Goal: Information Seeking & Learning: Learn about a topic

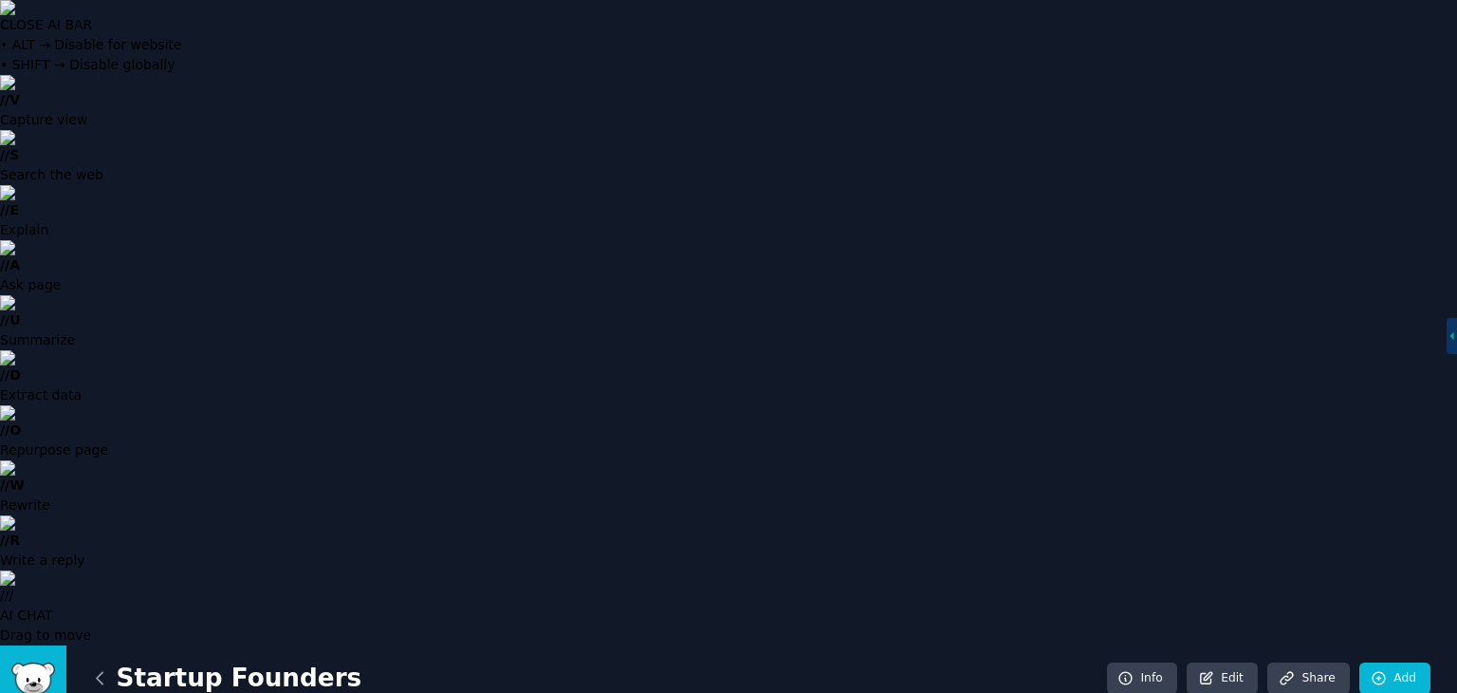
click at [101, 668] on icon at bounding box center [100, 678] width 20 height 20
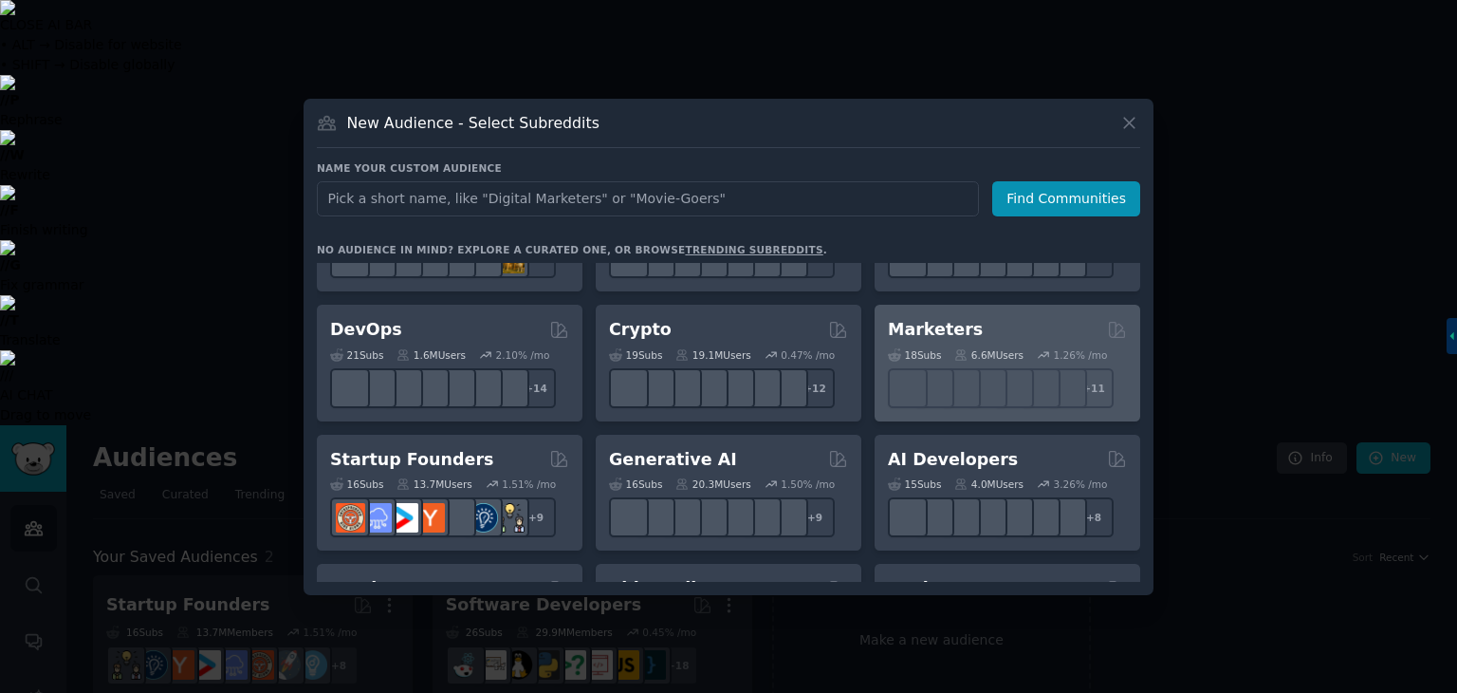
scroll to position [89, 0]
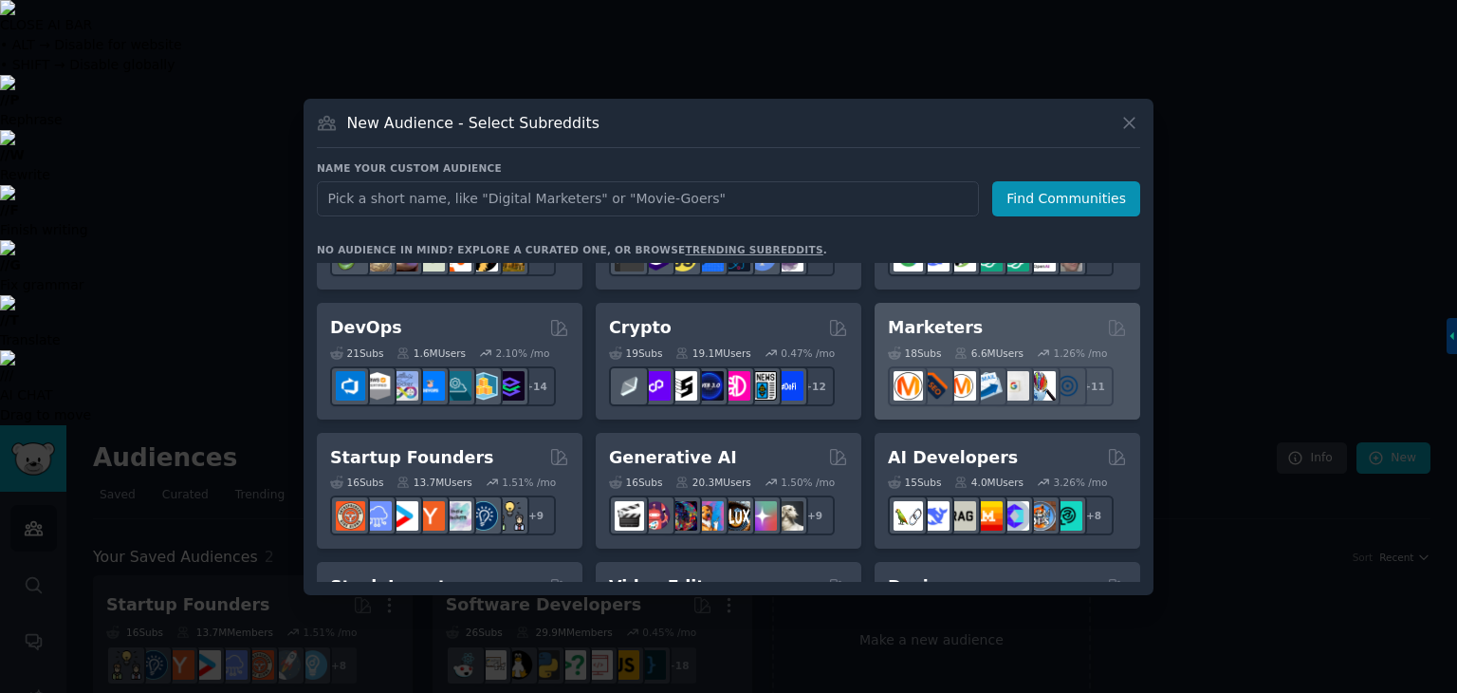
click at [971, 325] on div "Marketers" at bounding box center [1007, 328] width 239 height 24
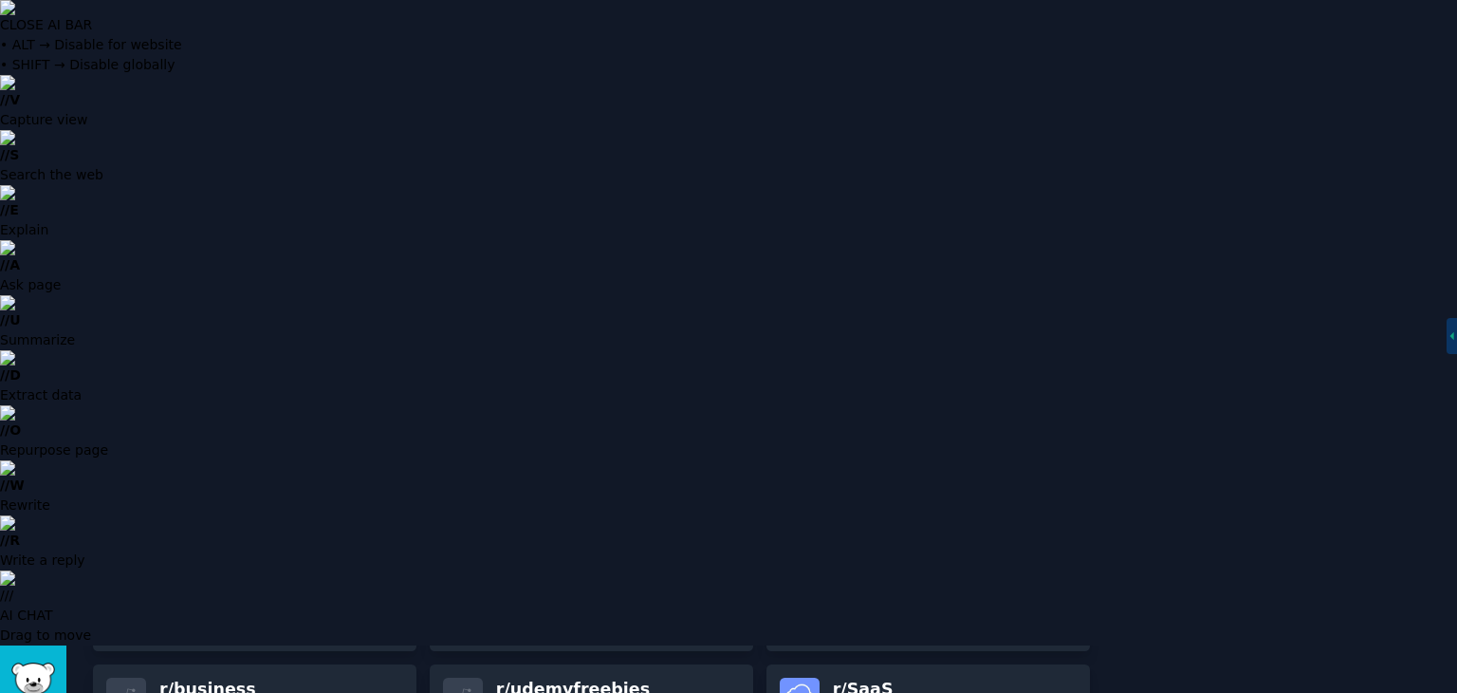
scroll to position [1507, 0]
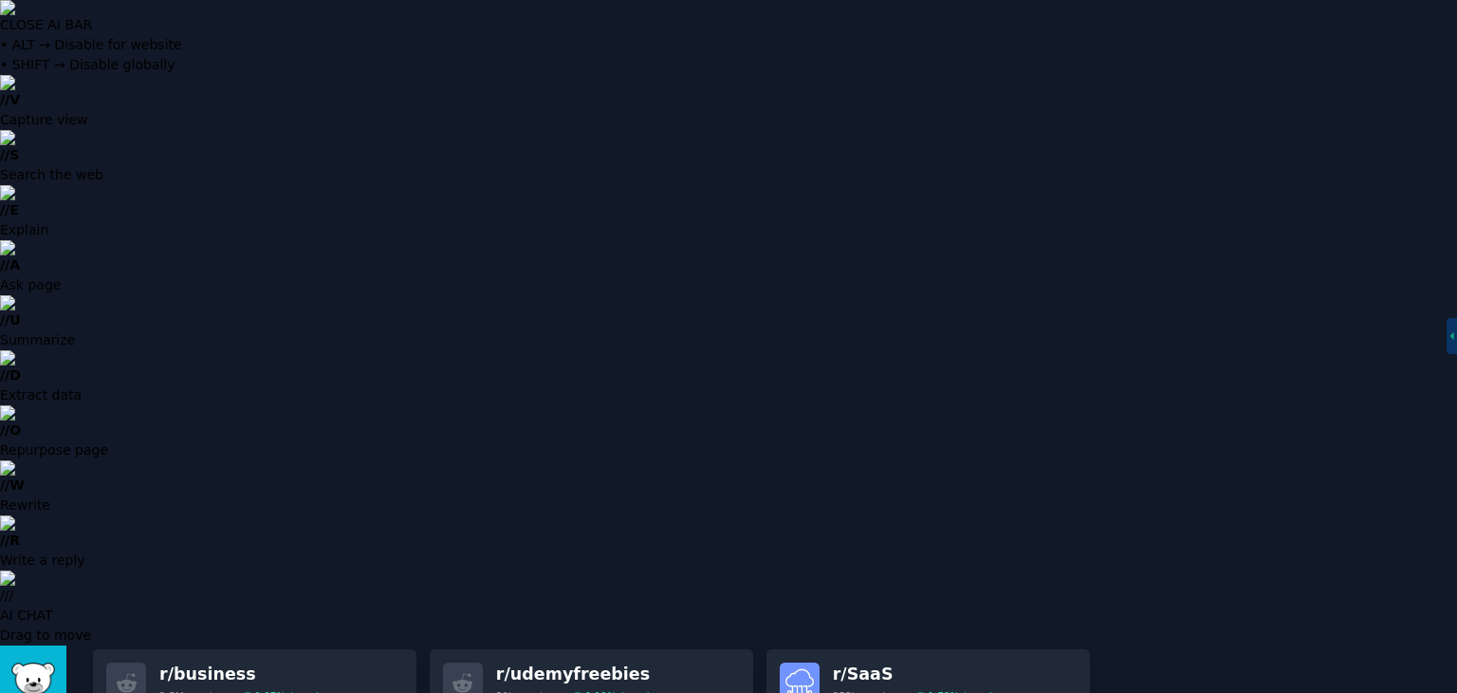
drag, startPoint x: 496, startPoint y: 480, endPoint x: 600, endPoint y: 482, distance: 103.4
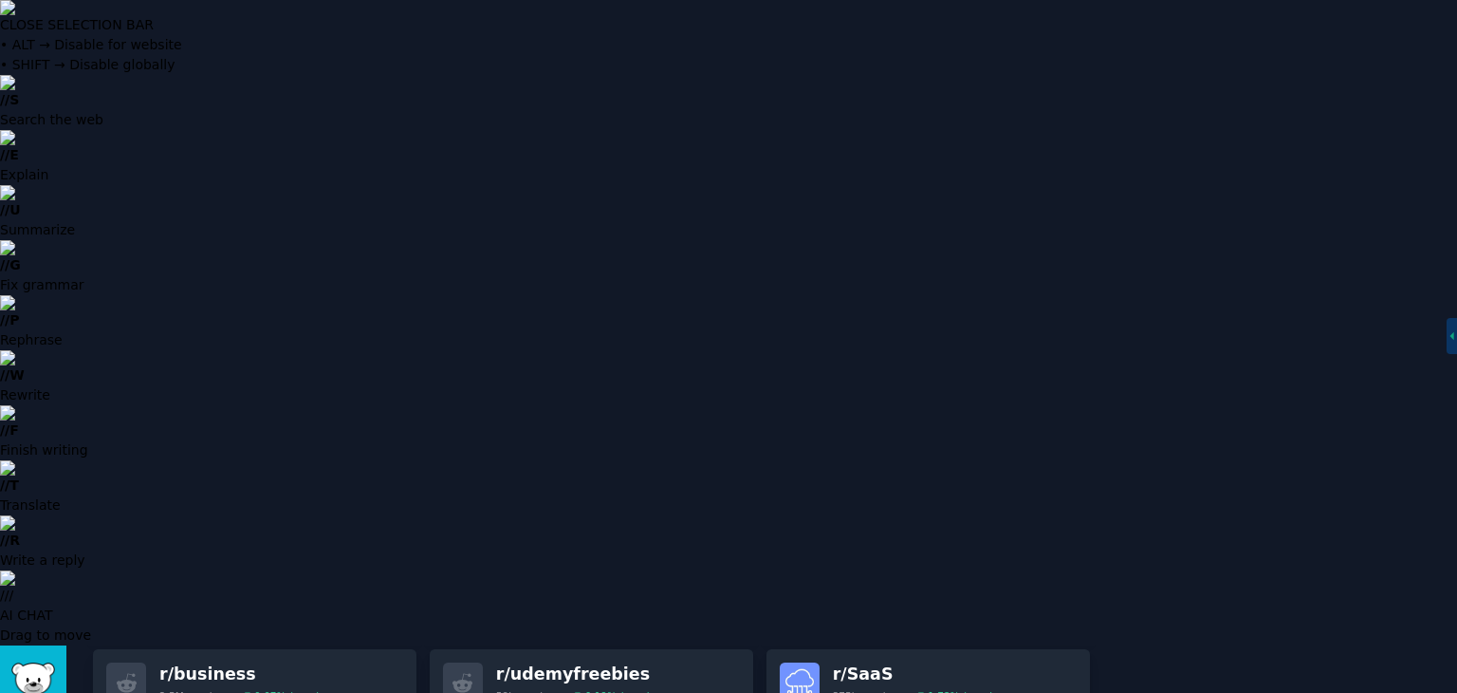
copy div "r/ Blogging"
click at [1174, 377] on div "About this audience Curated Audience 6.6M Members ↑ 1.3 % / month Age Size Acti…" at bounding box center [1274, 280] width 315 height 2068
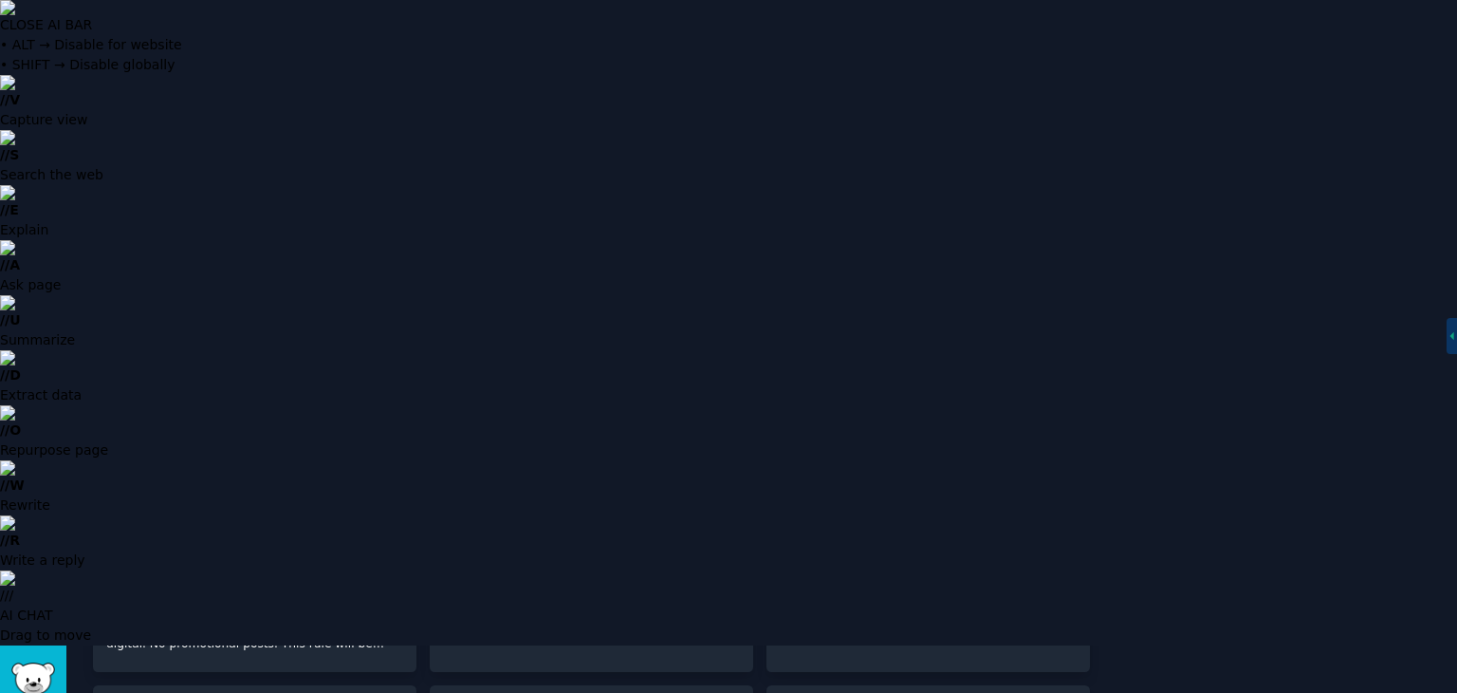
scroll to position [471, 0]
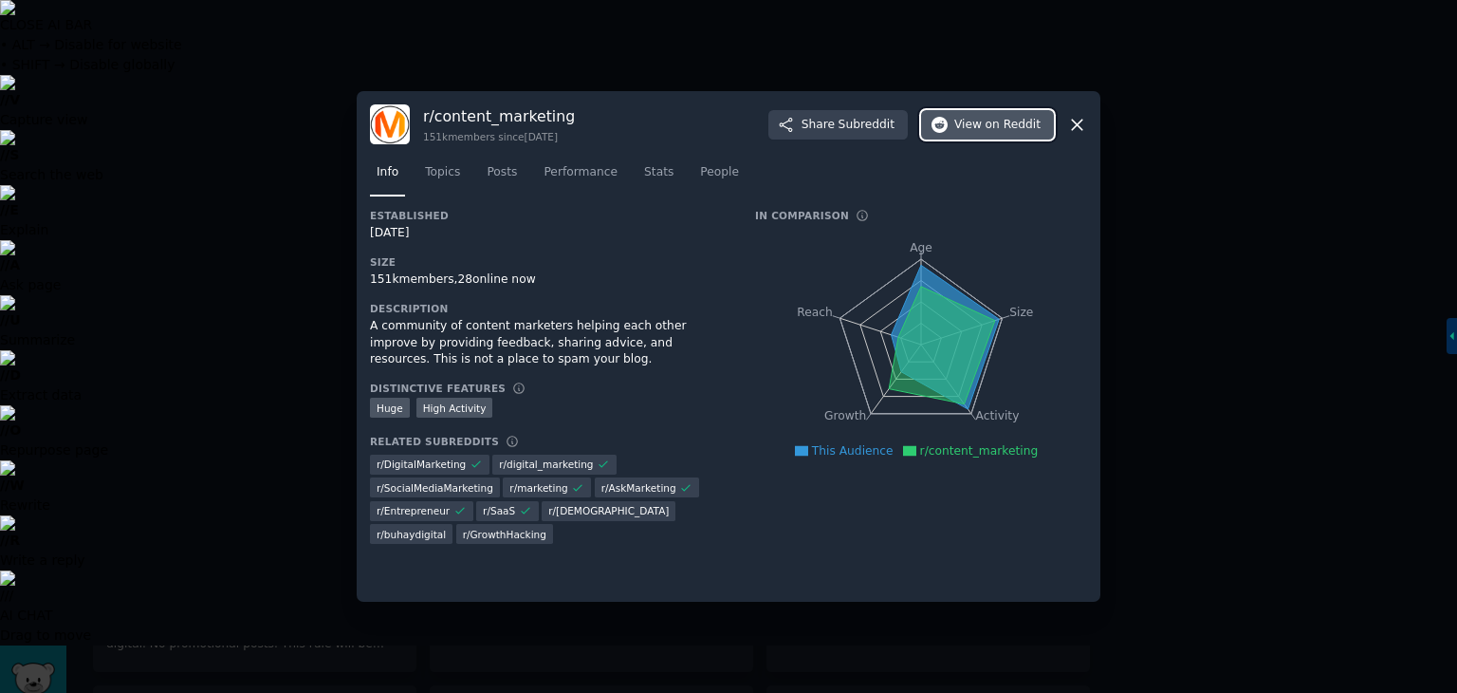
click at [989, 126] on span "on Reddit" at bounding box center [1013, 125] width 55 height 17
click at [1078, 122] on icon at bounding box center [1077, 125] width 10 height 10
